Goal: Task Accomplishment & Management: Complete application form

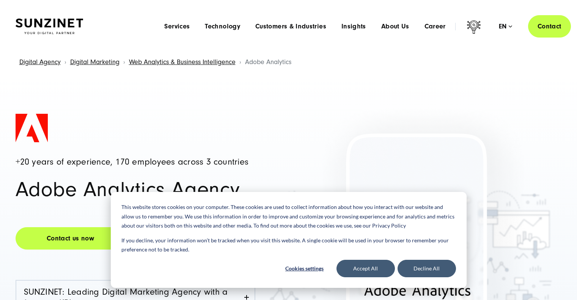
click at [436, 30] on div "Menu Services Menu Full Service Digital Agency We solve complex challenges and …" at bounding box center [364, 26] width 414 height 22
click at [436, 27] on span "Career" at bounding box center [435, 27] width 21 height 8
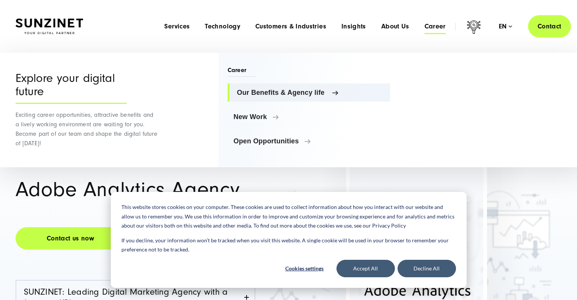
click at [260, 94] on span "Our Benefits & Agency life" at bounding box center [310, 93] width 147 height 8
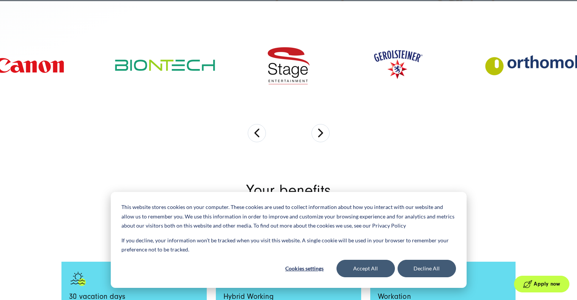
scroll to position [455, 0]
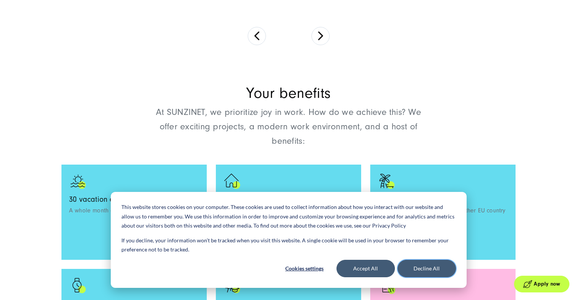
click at [420, 269] on button "Decline All" at bounding box center [427, 268] width 58 height 17
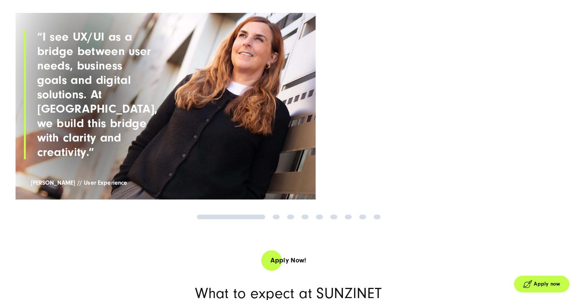
scroll to position [1290, 0]
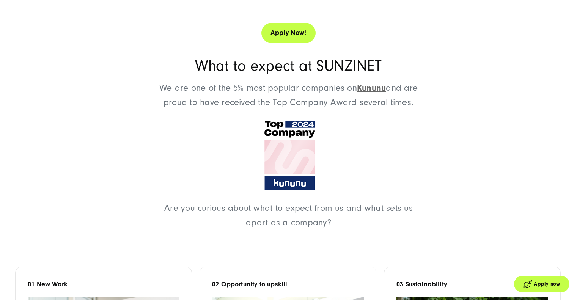
click at [278, 34] on link "Apply Now!" at bounding box center [288, 33] width 54 height 22
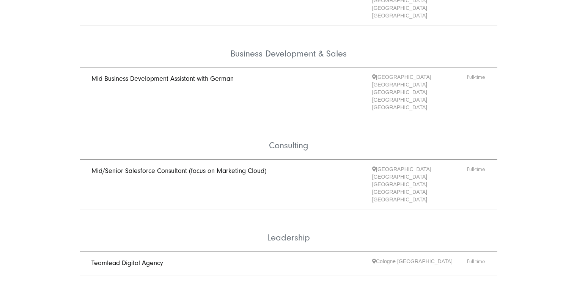
scroll to position [342, 0]
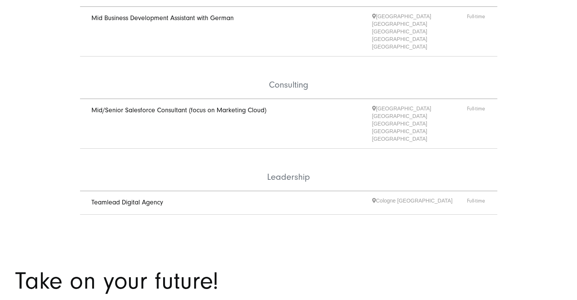
drag, startPoint x: 386, startPoint y: 66, endPoint x: 377, endPoint y: 66, distance: 9.1
drag, startPoint x: 377, startPoint y: 66, endPoint x: 342, endPoint y: 65, distance: 34.6
click at [342, 149] on li "Leadership" at bounding box center [288, 170] width 417 height 43
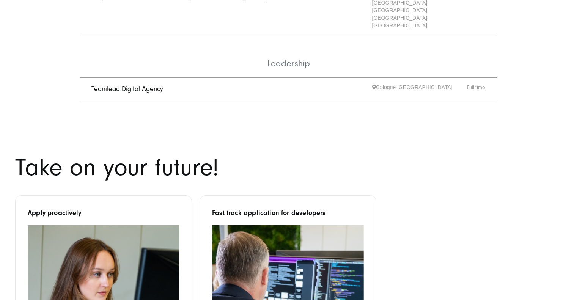
scroll to position [455, 0]
drag, startPoint x: 440, startPoint y: 89, endPoint x: 433, endPoint y: 89, distance: 7.6
